Goal: Information Seeking & Learning: Learn about a topic

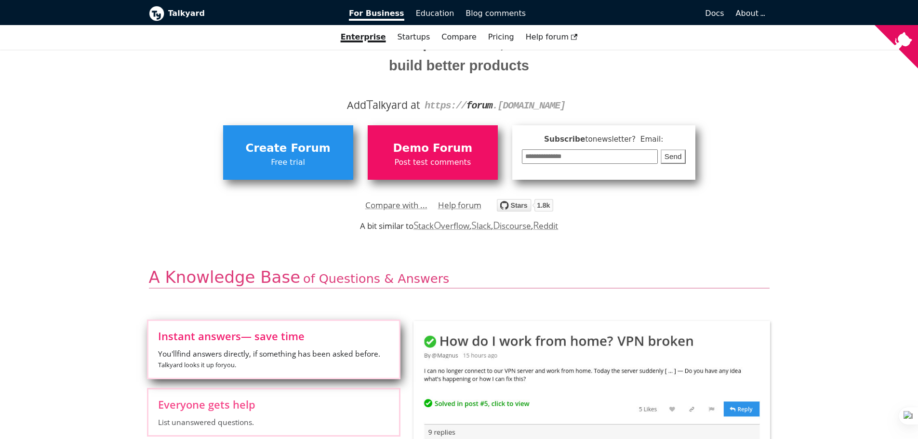
scroll to position [144, 0]
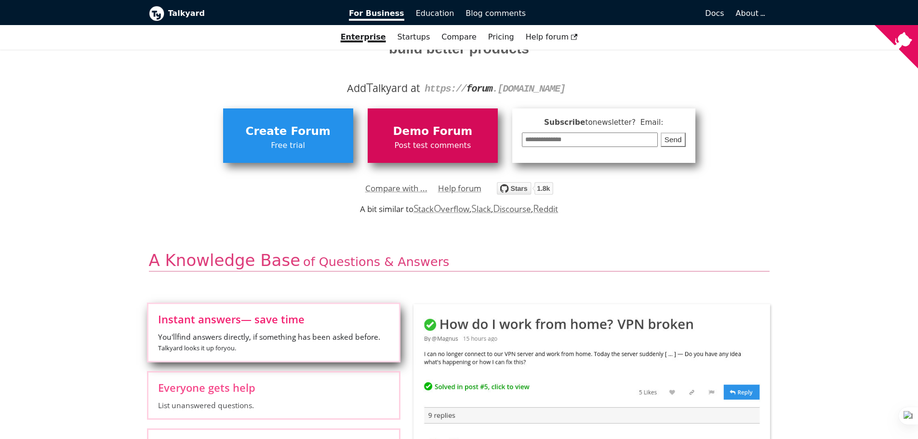
click at [439, 133] on span "Demo Forum" at bounding box center [432, 131] width 120 height 18
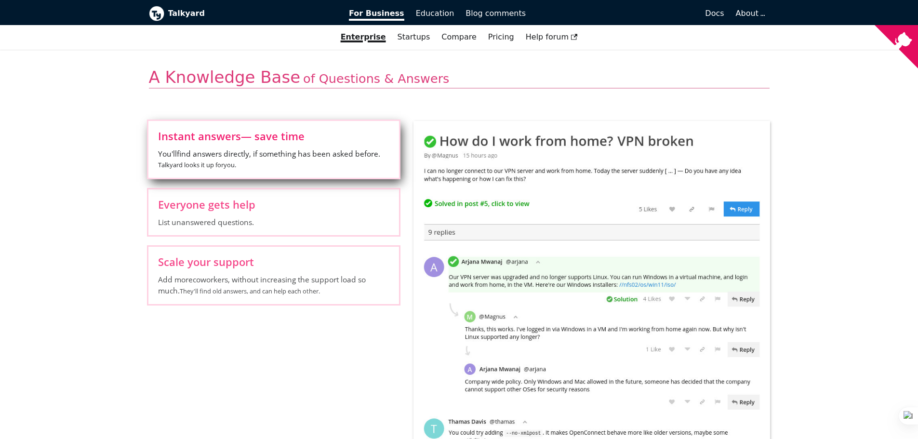
scroll to position [241, 0]
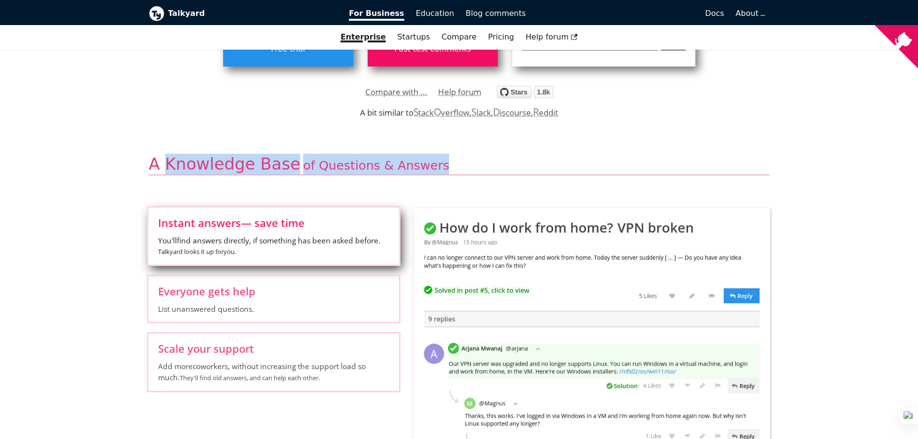
drag, startPoint x: 163, startPoint y: 158, endPoint x: 493, endPoint y: 154, distance: 330.0
click at [493, 154] on h2 "A Knowledge Base of Questions & Answers" at bounding box center [459, 165] width 620 height 22
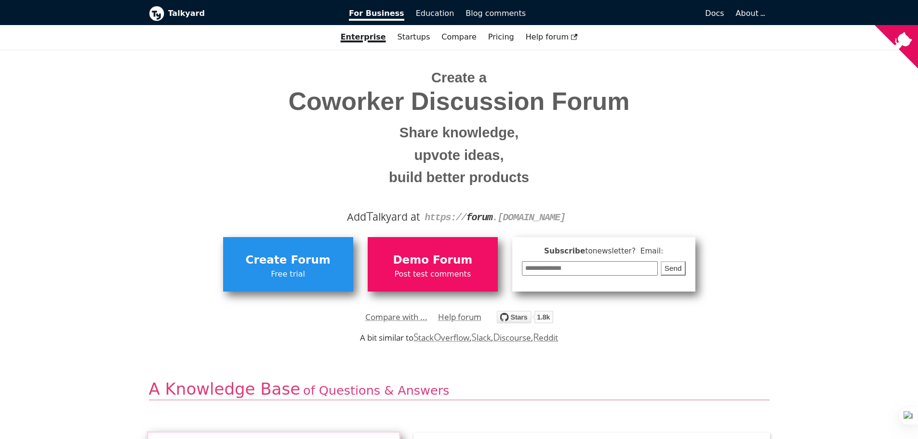
scroll to position [0, 0]
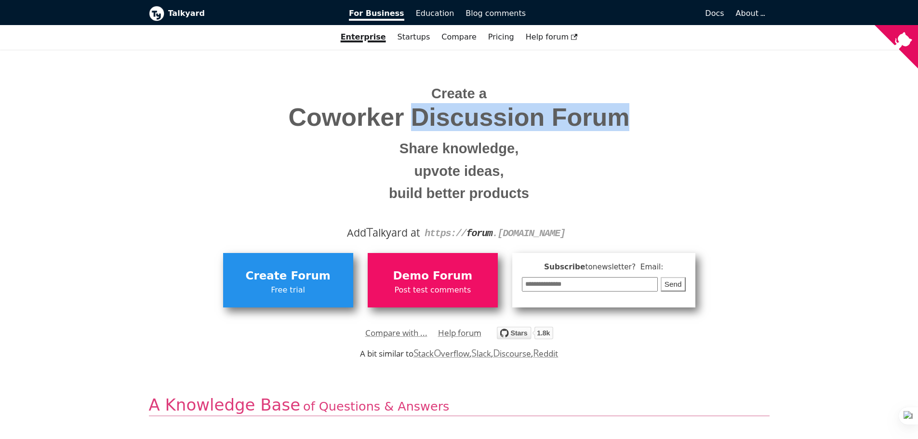
drag, startPoint x: 418, startPoint y: 100, endPoint x: 697, endPoint y: 108, distance: 279.5
click at [673, 119] on span "Coworker Discussion Forum" at bounding box center [459, 117] width 606 height 27
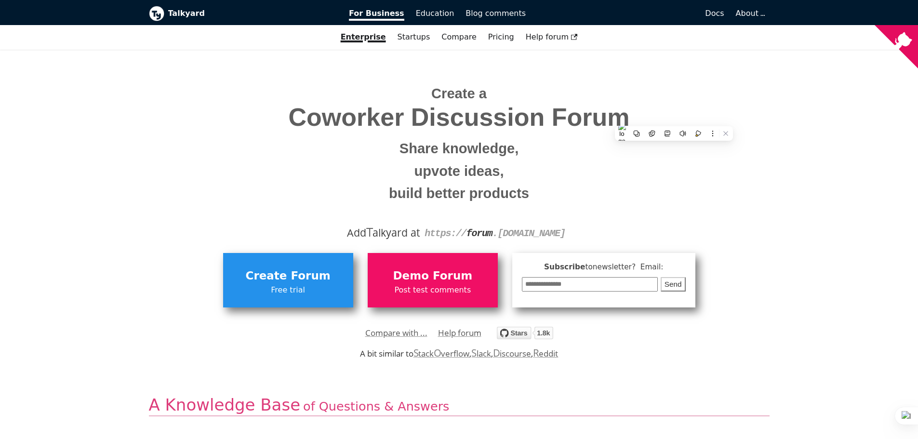
click at [715, 96] on h1 "Create a Coworker Discussion Forum Share knowledge, upvote ideas, build better …" at bounding box center [459, 144] width 606 height 129
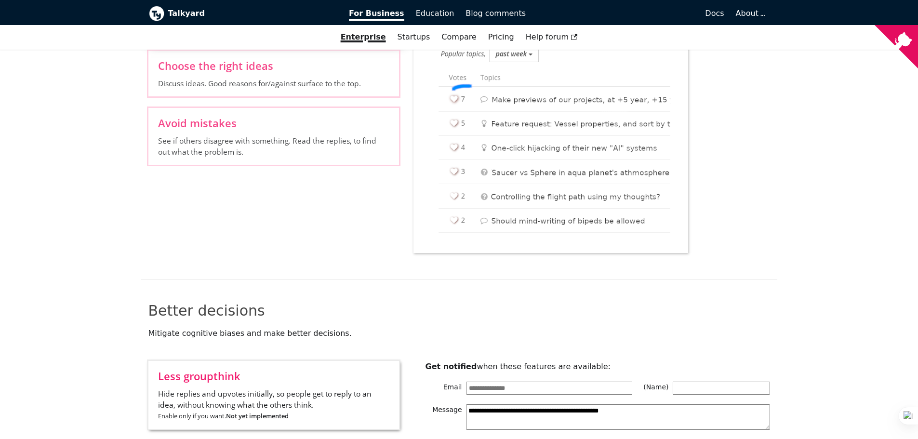
scroll to position [1108, 0]
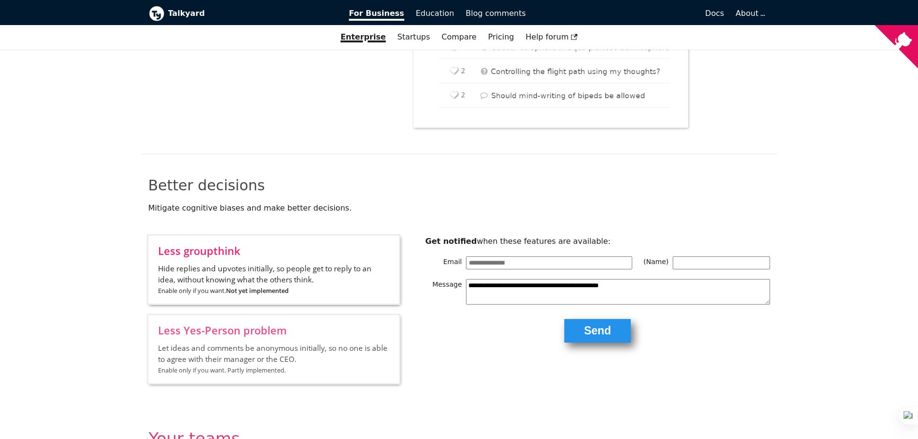
drag, startPoint x: 521, startPoint y: 262, endPoint x: 548, endPoint y: 237, distance: 36.5
click at [423, 265] on div "**********" at bounding box center [591, 289] width 356 height 107
click at [605, 215] on div "Better decisions Mitigate cognitive biases and make better decisions." at bounding box center [459, 205] width 636 height 59
drag, startPoint x: 424, startPoint y: 241, endPoint x: 607, endPoint y: 243, distance: 183.5
click at [607, 243] on div "**********" at bounding box center [591, 289] width 356 height 107
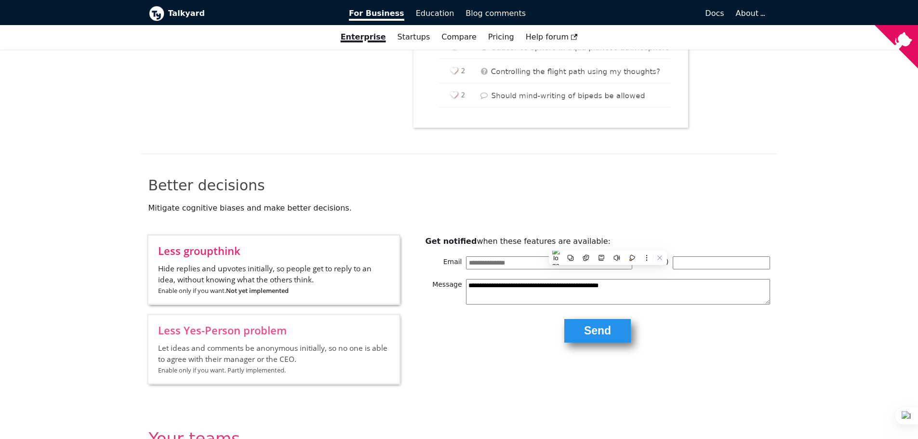
click at [665, 210] on p "Mitigate cognitive biases and make better decisions." at bounding box center [458, 207] width 621 height 11
click at [591, 238] on p "Get notified when these features are available:" at bounding box center [597, 241] width 344 height 11
click at [557, 243] on p "Get notified when these features are available:" at bounding box center [597, 241] width 344 height 11
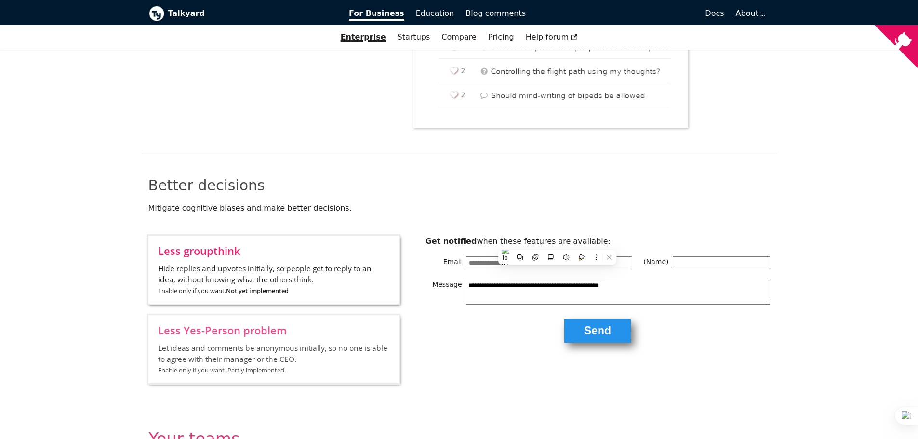
click at [525, 240] on p "Get notified when these features are available:" at bounding box center [597, 241] width 344 height 11
click at [502, 239] on p "Get notified when these features are available:" at bounding box center [597, 241] width 344 height 11
drag, startPoint x: 502, startPoint y: 239, endPoint x: 483, endPoint y: 239, distance: 19.3
click at [501, 239] on p "Get notified when these features are available:" at bounding box center [597, 241] width 344 height 11
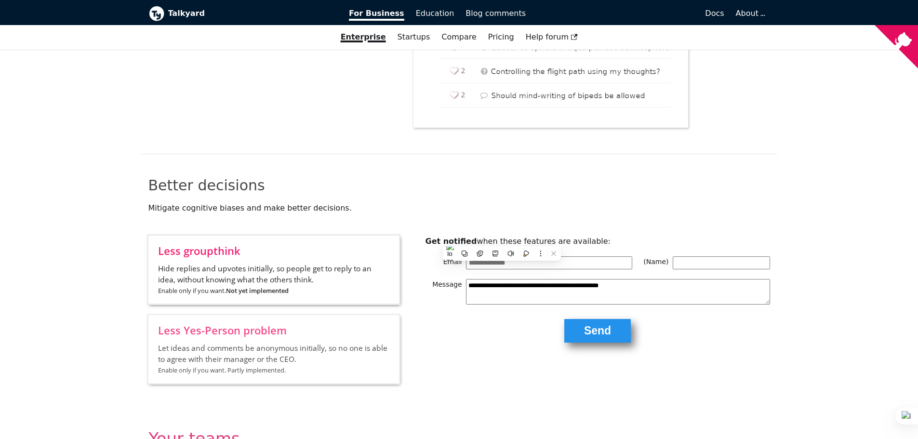
click at [478, 239] on p "Get notified when these features are available:" at bounding box center [597, 241] width 344 height 11
click at [466, 241] on b "Get notified" at bounding box center [451, 240] width 52 height 9
click at [430, 244] on b "Get notified" at bounding box center [451, 240] width 52 height 9
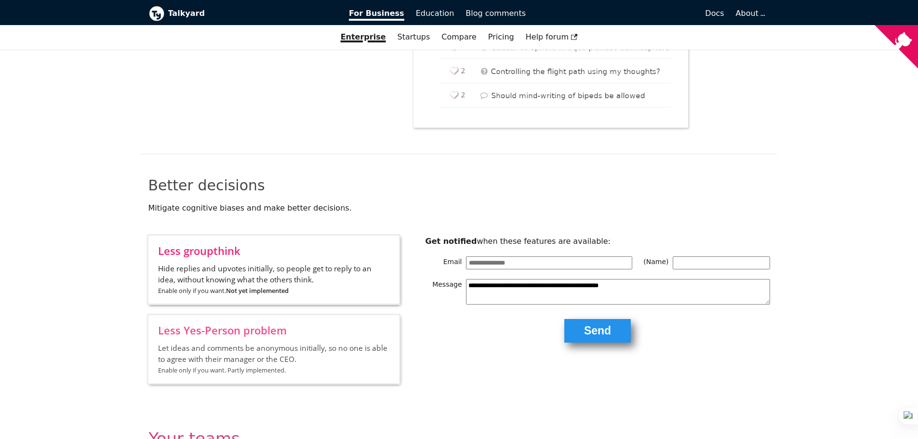
click at [609, 204] on p "Mitigate cognitive biases and make better decisions." at bounding box center [458, 207] width 621 height 11
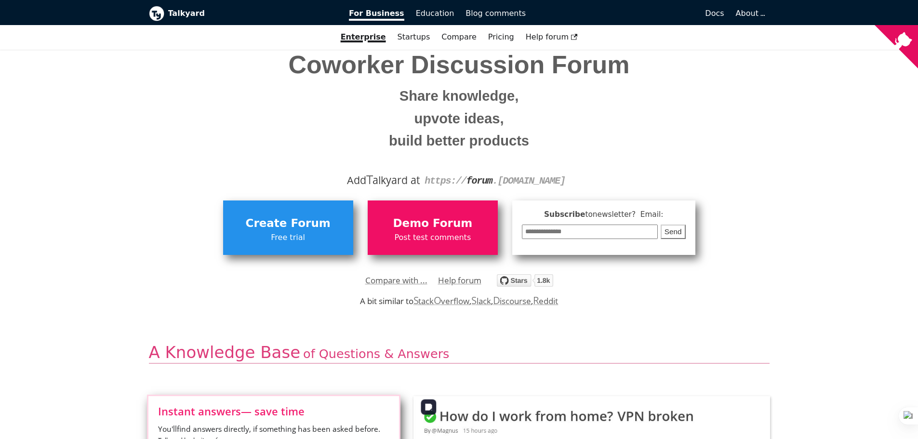
scroll to position [48, 0]
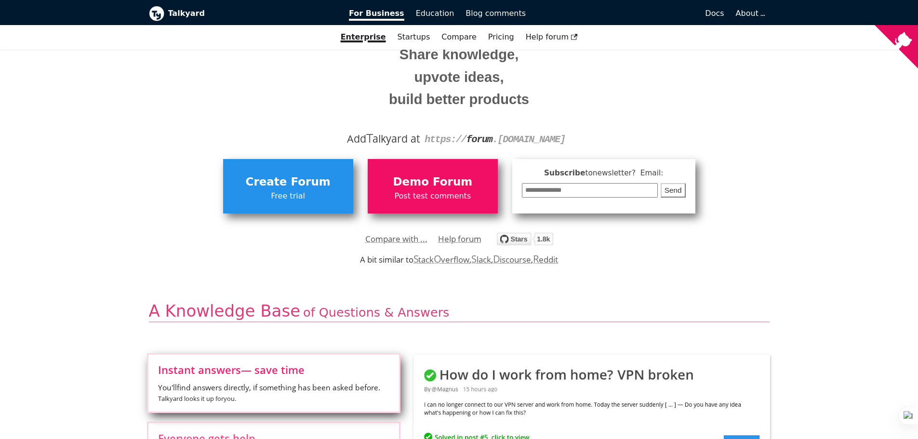
scroll to position [0, 0]
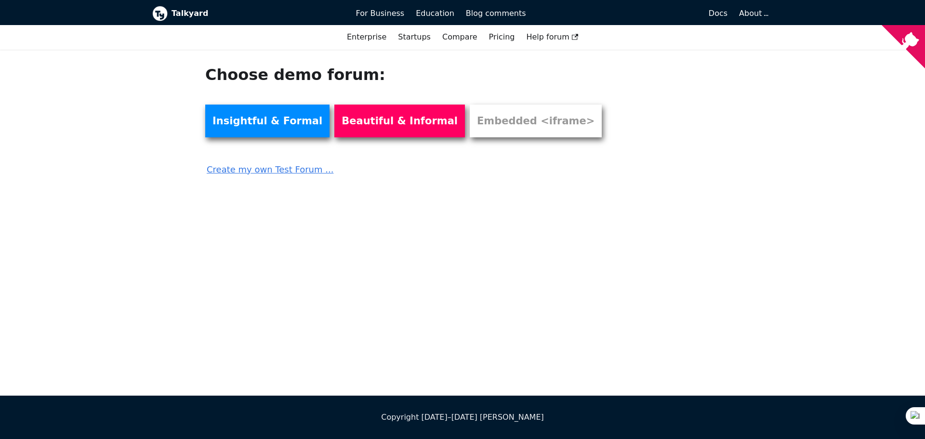
click at [300, 171] on link "Create my own Test Forum ..." at bounding box center [409, 166] width 408 height 21
